Goal: Task Accomplishment & Management: Use online tool/utility

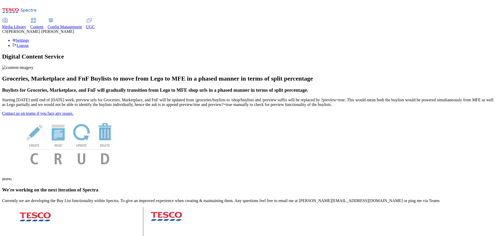
click at [95, 25] on span "UGC" at bounding box center [90, 27] width 9 height 4
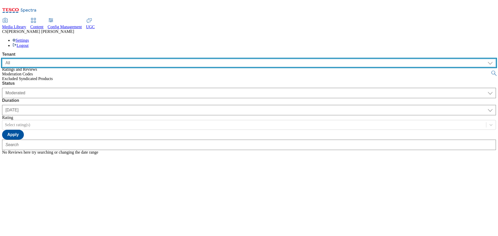
click at [60, 59] on select "ALL All CE CONFIG-CZ CONFIG-HU CONFIG-IE CONFIG-ROI CONFIG-SK CONFIG-TEST CONFI…" at bounding box center [249, 63] width 494 height 8
select select "ghs-uk"
click at [2, 59] on select "ALL All CE CONFIG-CZ CONFIG-HU CONFIG-IE CONFIG-ROI CONFIG-SK CONFIG-TEST CONFI…" at bounding box center [249, 63] width 494 height 8
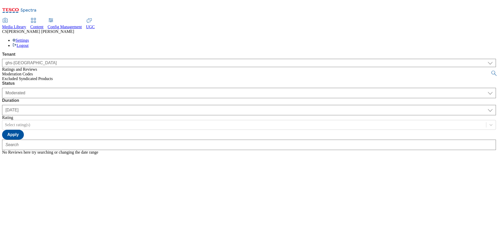
click at [24, 77] on span "Excluded Syndicated Products" at bounding box center [27, 79] width 51 height 4
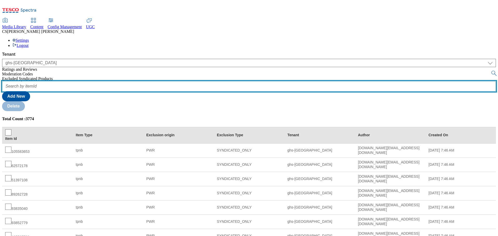
click at [96, 81] on input "text" at bounding box center [249, 86] width 494 height 10
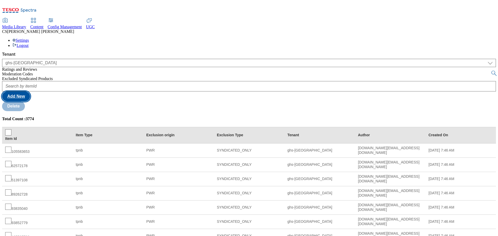
click at [30, 92] on button "Add New" at bounding box center [16, 97] width 28 height 10
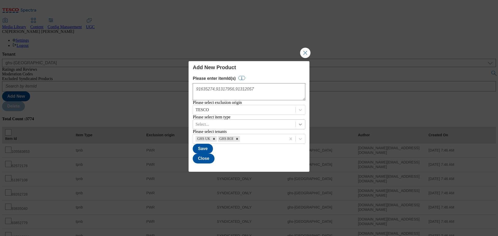
click at [298, 127] on icon "Modal" at bounding box center [300, 124] width 5 height 5
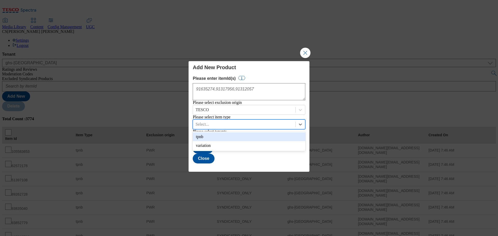
click at [240, 125] on div "Modal" at bounding box center [244, 125] width 97 height 6
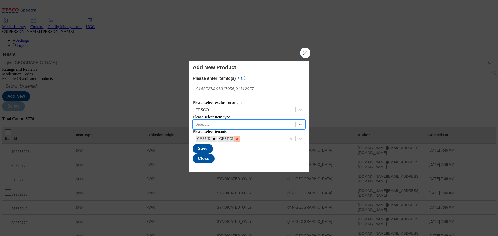
click at [239, 141] on icon "Remove GHS ROI" at bounding box center [237, 139] width 4 height 4
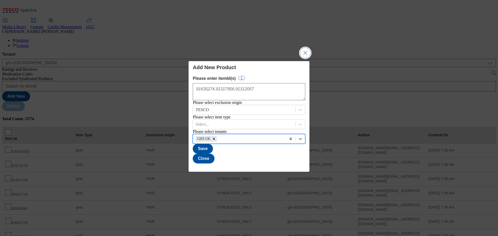
click at [303, 49] on button "Close Modal" at bounding box center [305, 53] width 10 height 10
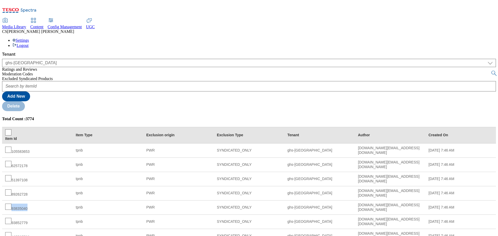
click at [70, 204] on div "93835040" at bounding box center [37, 208] width 64 height 8
copy div "93835040"
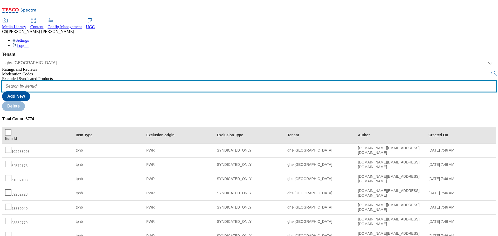
click at [100, 81] on input "text" at bounding box center [249, 86] width 494 height 10
paste input "93835040"
type input "93835040"
click at [491, 71] on button "submit" at bounding box center [494, 73] width 7 height 5
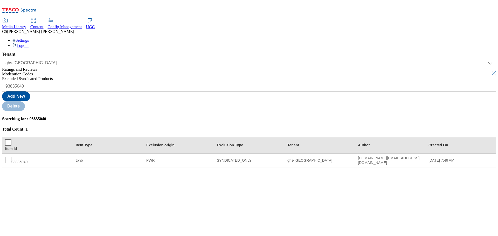
click at [70, 157] on div "93835040" at bounding box center [37, 161] width 64 height 8
click at [491, 71] on button "submit" at bounding box center [494, 73] width 7 height 5
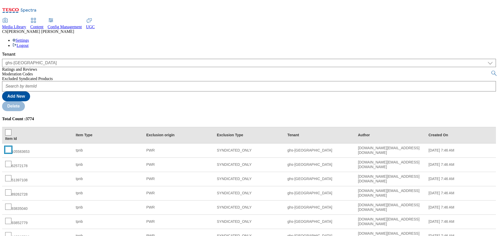
click at [11, 147] on input "checkbox" at bounding box center [8, 150] width 6 height 6
checkbox input "true"
click at [11, 161] on input "checkbox" at bounding box center [8, 164] width 6 height 6
checkbox input "true"
click at [11, 147] on input "checkbox" at bounding box center [8, 150] width 6 height 6
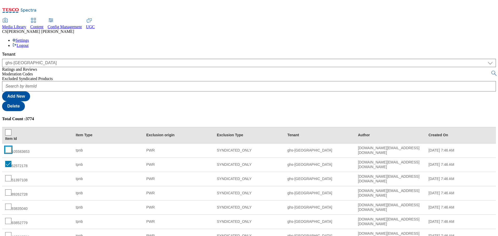
checkbox input "false"
click at [11, 161] on input "checkbox" at bounding box center [8, 164] width 6 height 6
checkbox input "false"
